Goal: Task Accomplishment & Management: Manage account settings

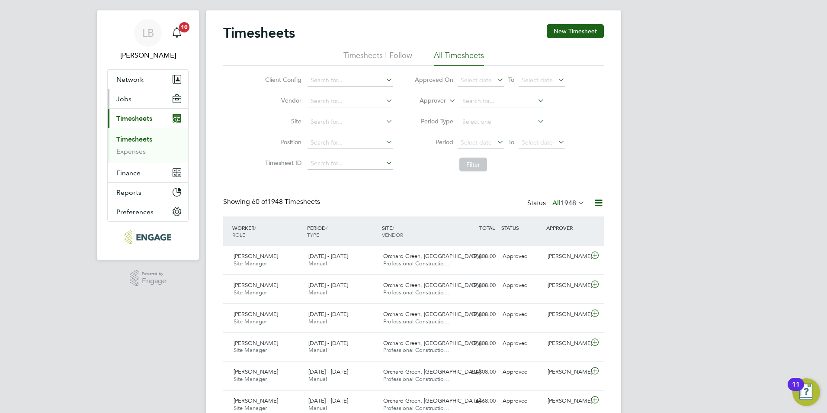
click at [122, 102] on span "Jobs" at bounding box center [123, 99] width 15 height 8
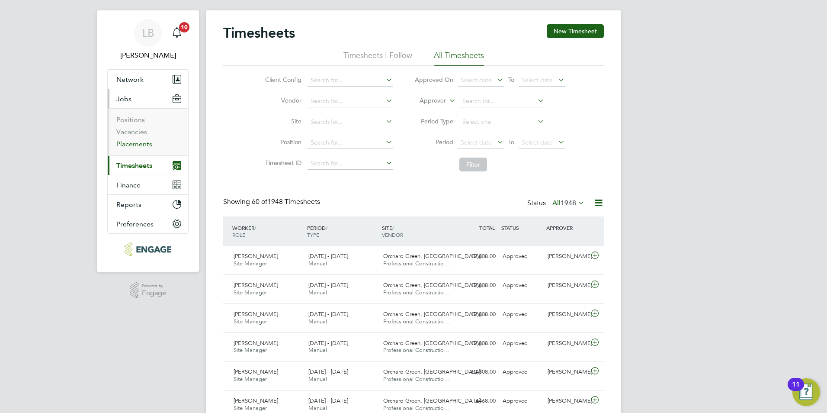
click at [130, 145] on link "Placements" at bounding box center [134, 144] width 36 height 8
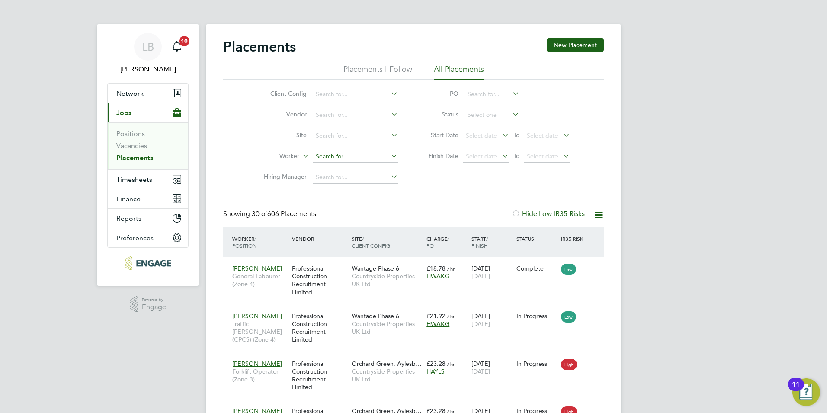
click at [333, 157] on input at bounding box center [355, 157] width 85 height 12
click at [331, 170] on li "[PERSON_NAME]" at bounding box center [365, 169] width 107 height 12
type input "[PERSON_NAME]"
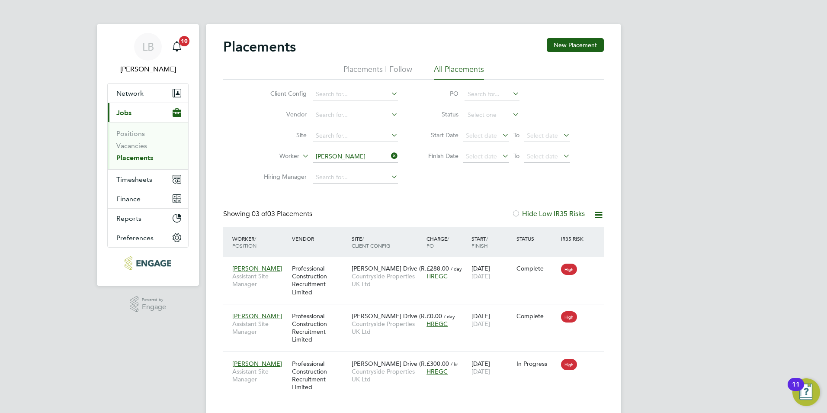
click at [389, 156] on icon at bounding box center [389, 156] width 0 height 12
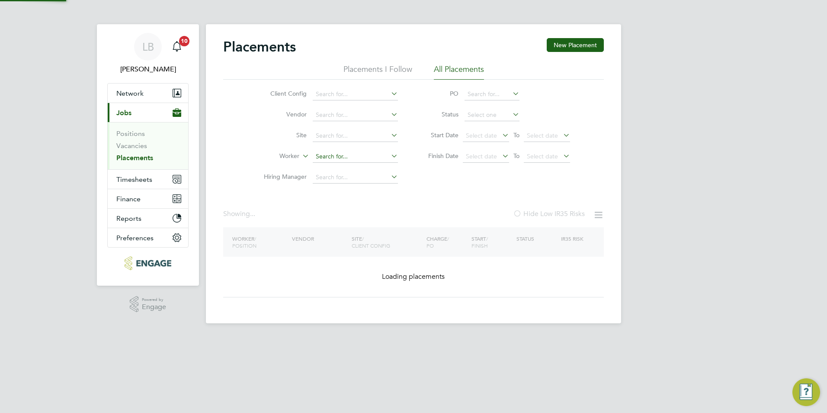
click at [335, 157] on input at bounding box center [355, 157] width 85 height 12
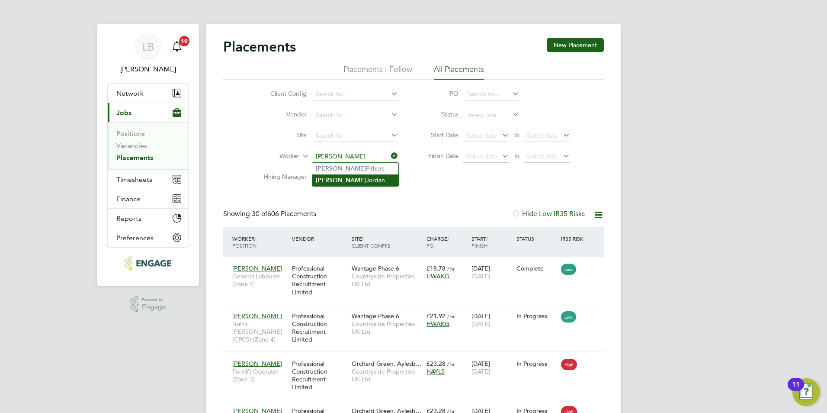
click at [337, 178] on li "[PERSON_NAME]" at bounding box center [355, 180] width 86 height 12
type input "[PERSON_NAME]"
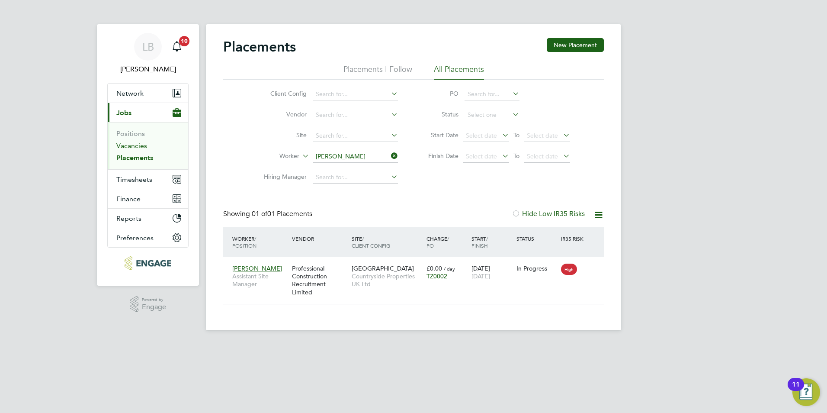
click at [132, 145] on link "Vacancies" at bounding box center [131, 145] width 31 height 8
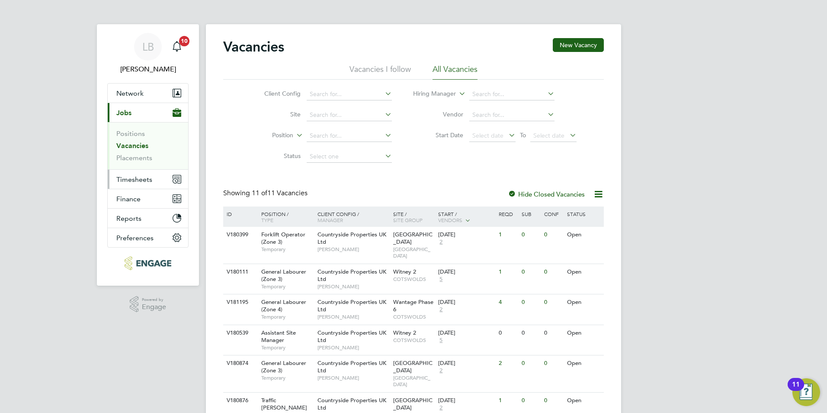
click at [131, 180] on span "Timesheets" at bounding box center [134, 179] width 36 height 8
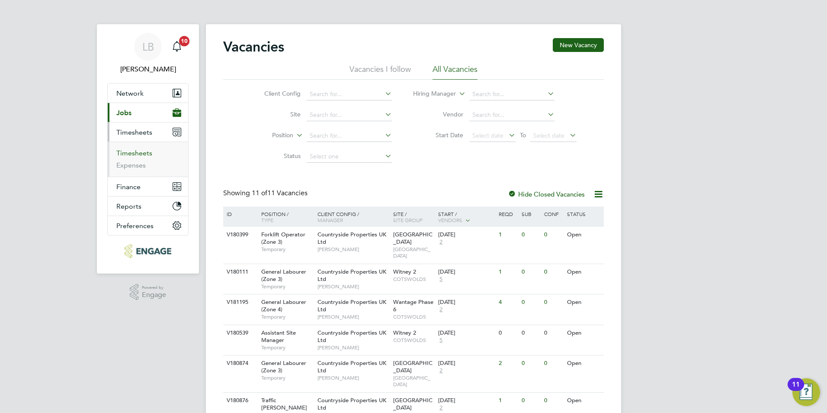
click at [132, 154] on link "Timesheets" at bounding box center [134, 153] width 36 height 8
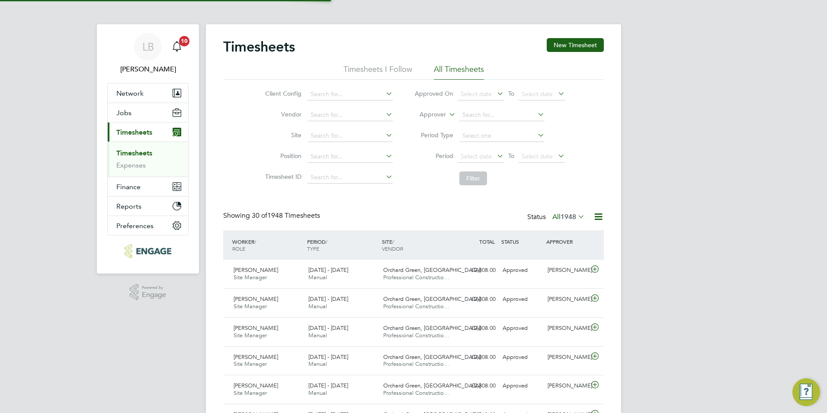
scroll to position [22, 75]
